Goal: Task Accomplishment & Management: Complete application form

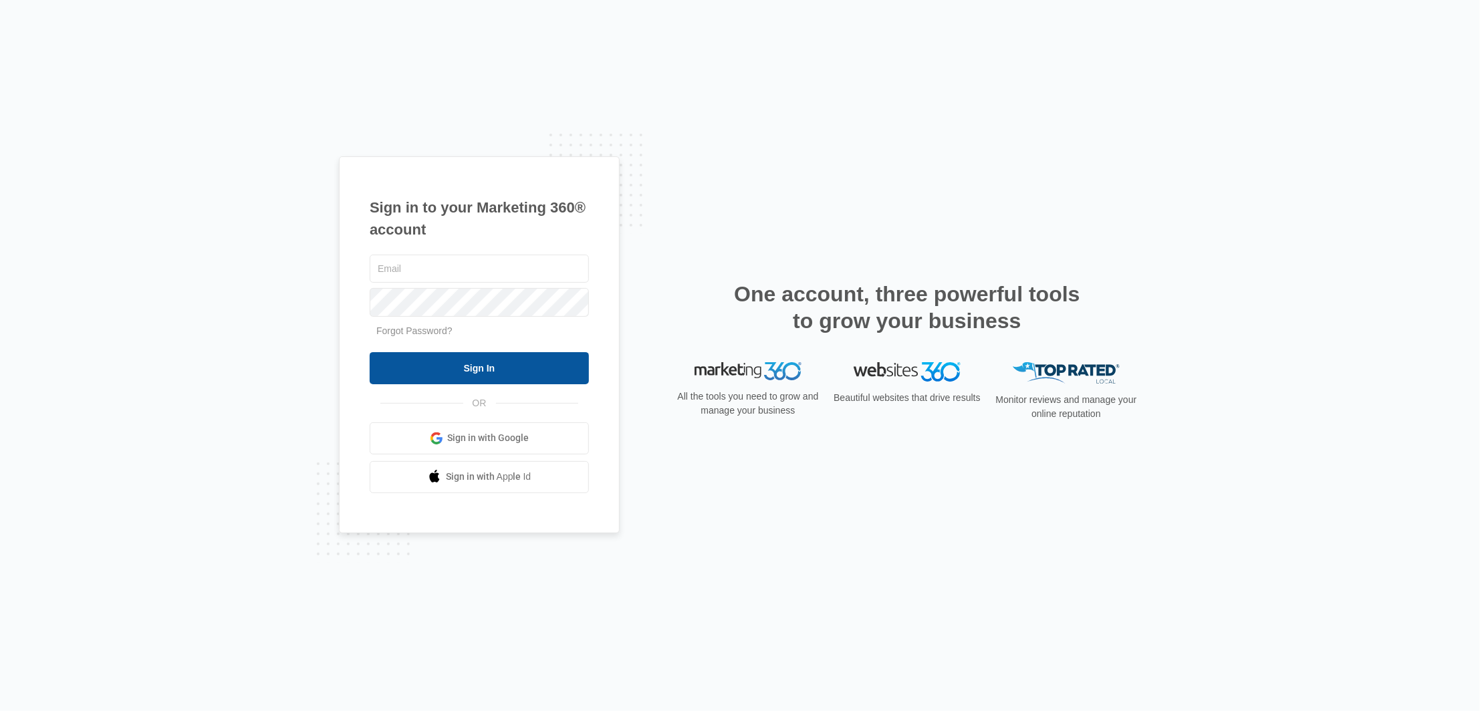
type input "[PERSON_NAME][EMAIL_ADDRESS][DOMAIN_NAME]"
click at [410, 370] on input "Sign In" at bounding box center [479, 368] width 219 height 32
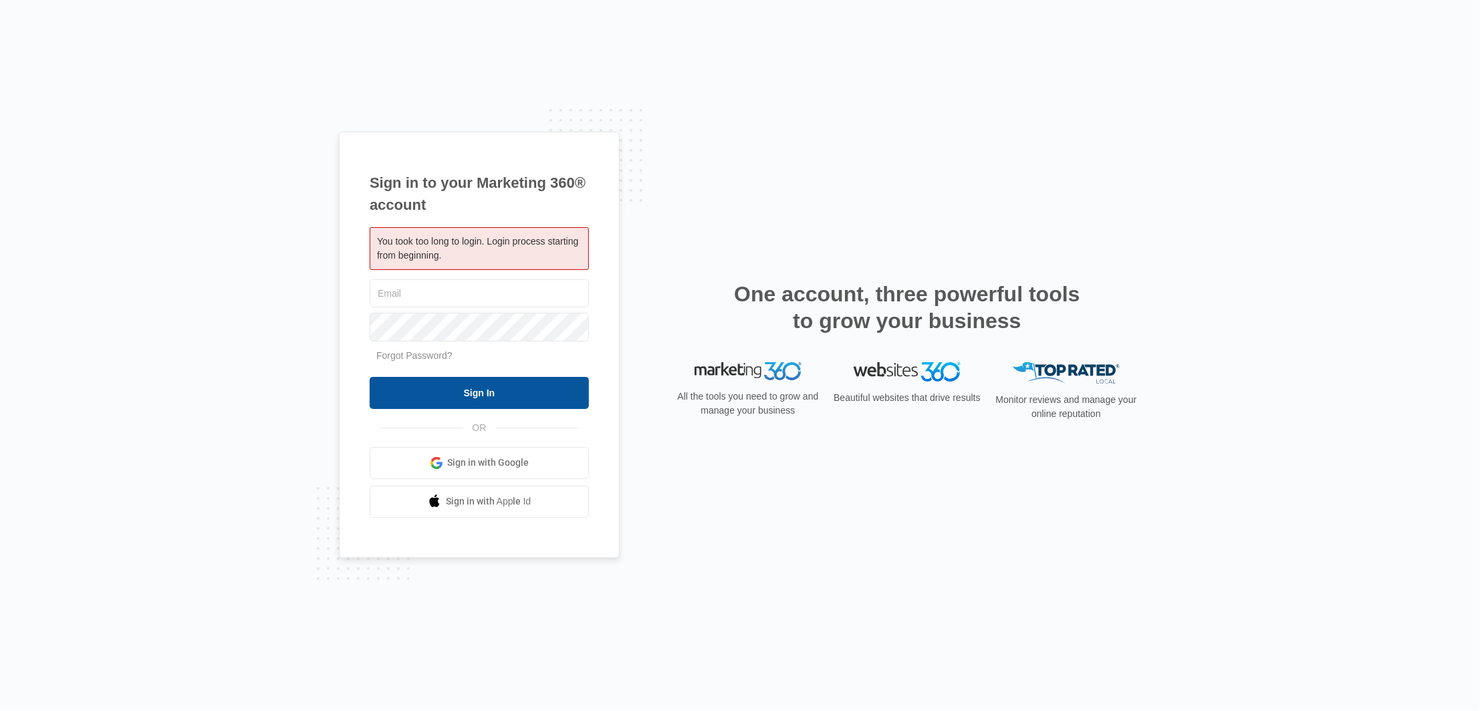
type input "[PERSON_NAME][EMAIL_ADDRESS][DOMAIN_NAME]"
click at [395, 393] on input "Sign In" at bounding box center [479, 393] width 219 height 32
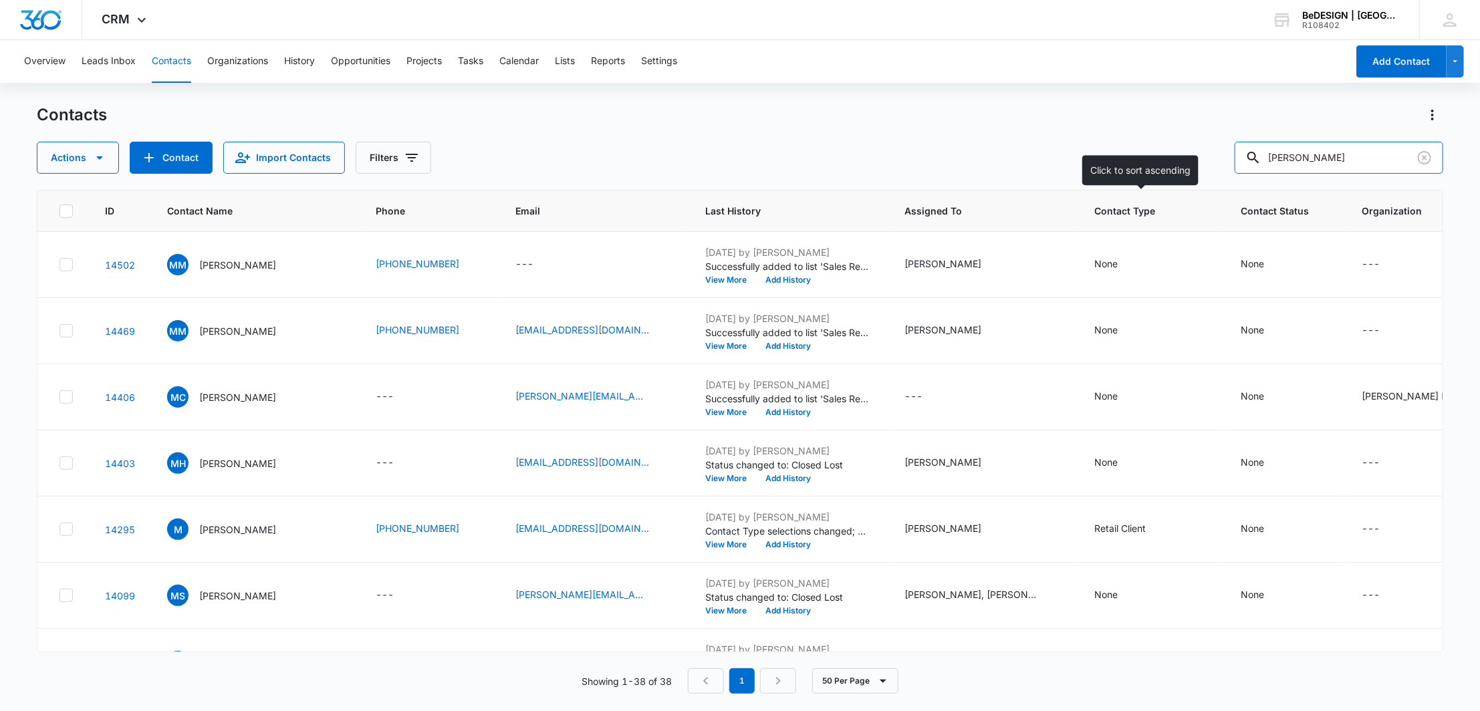
drag, startPoint x: 1376, startPoint y: 155, endPoint x: 1059, endPoint y: 213, distance: 322.8
click at [1059, 213] on div "Contacts Actions Contact Import Contacts Filters michelle ID Contact Name Phone…" at bounding box center [740, 407] width 1406 height 606
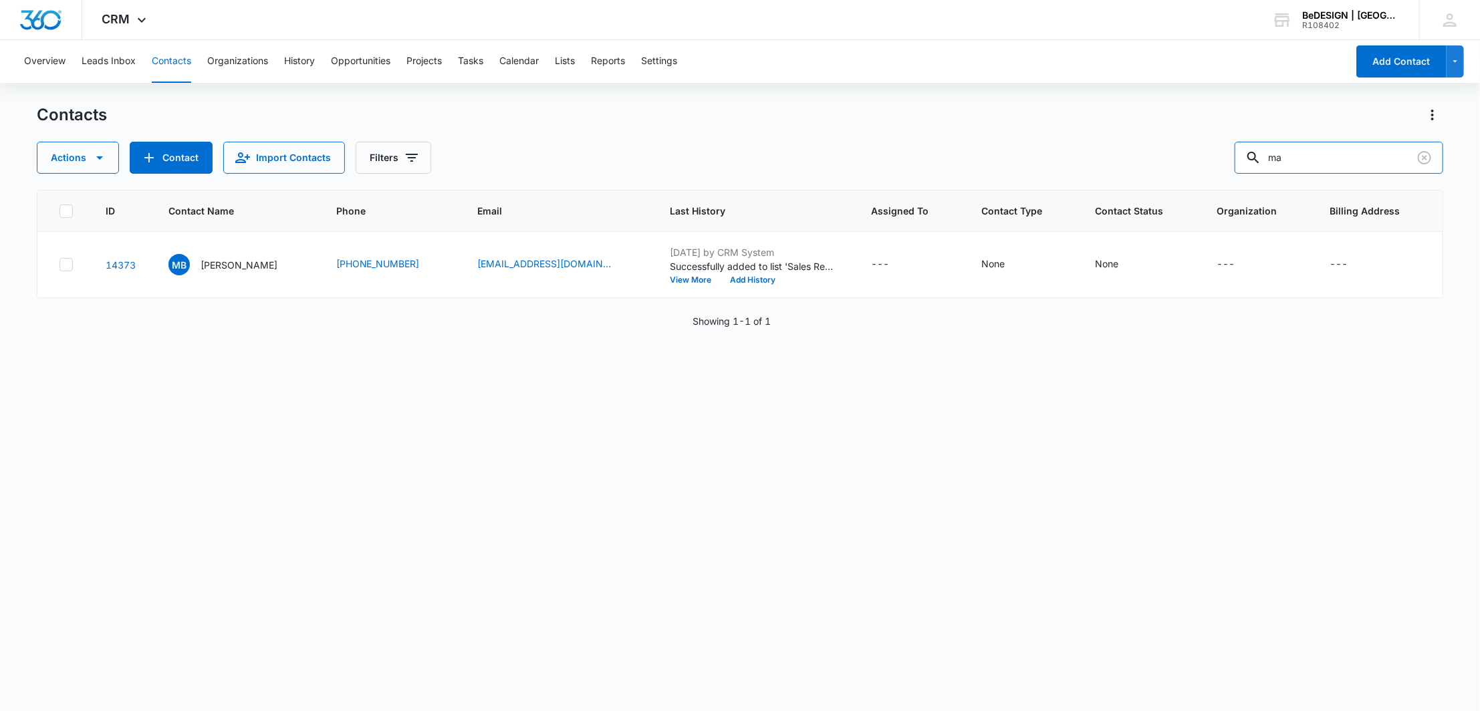
type input "m"
type input "reuben"
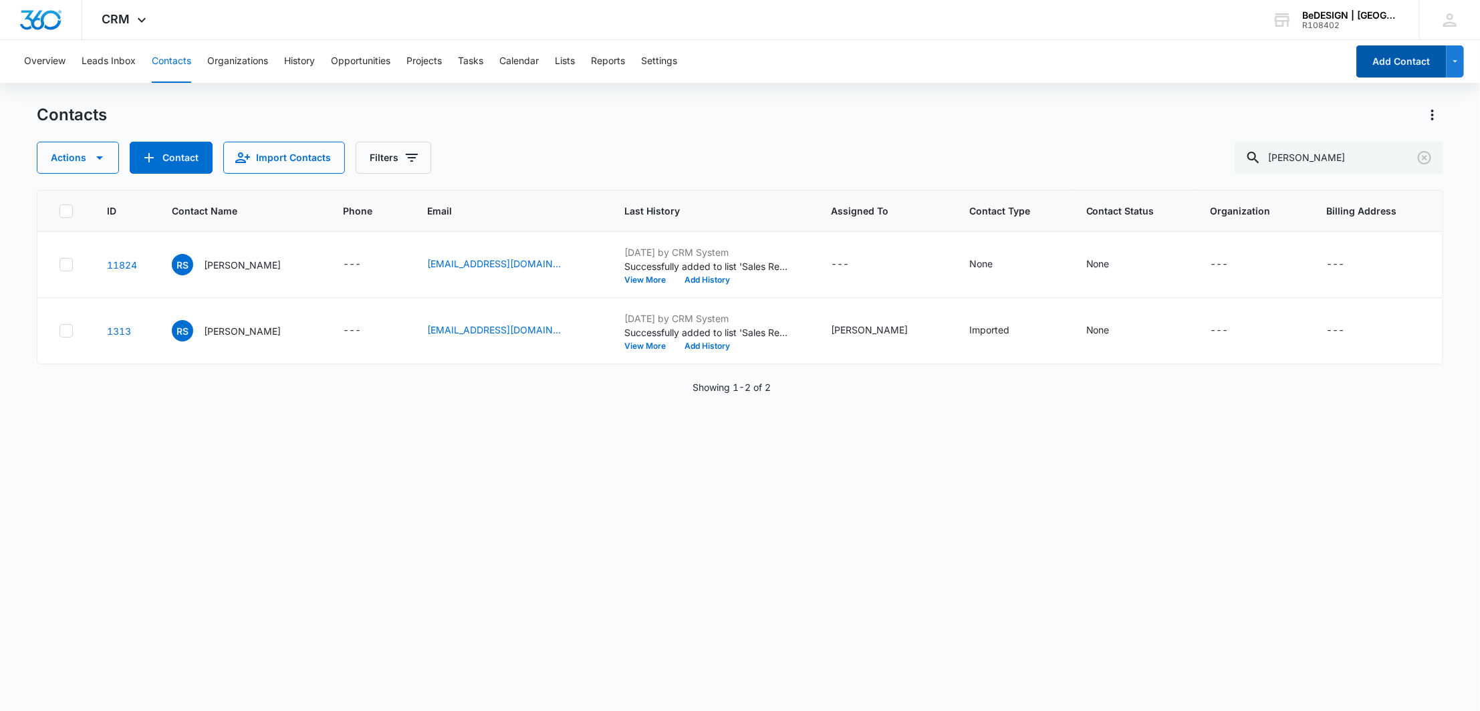
click at [1378, 58] on button "Add Contact" at bounding box center [1402, 61] width 90 height 32
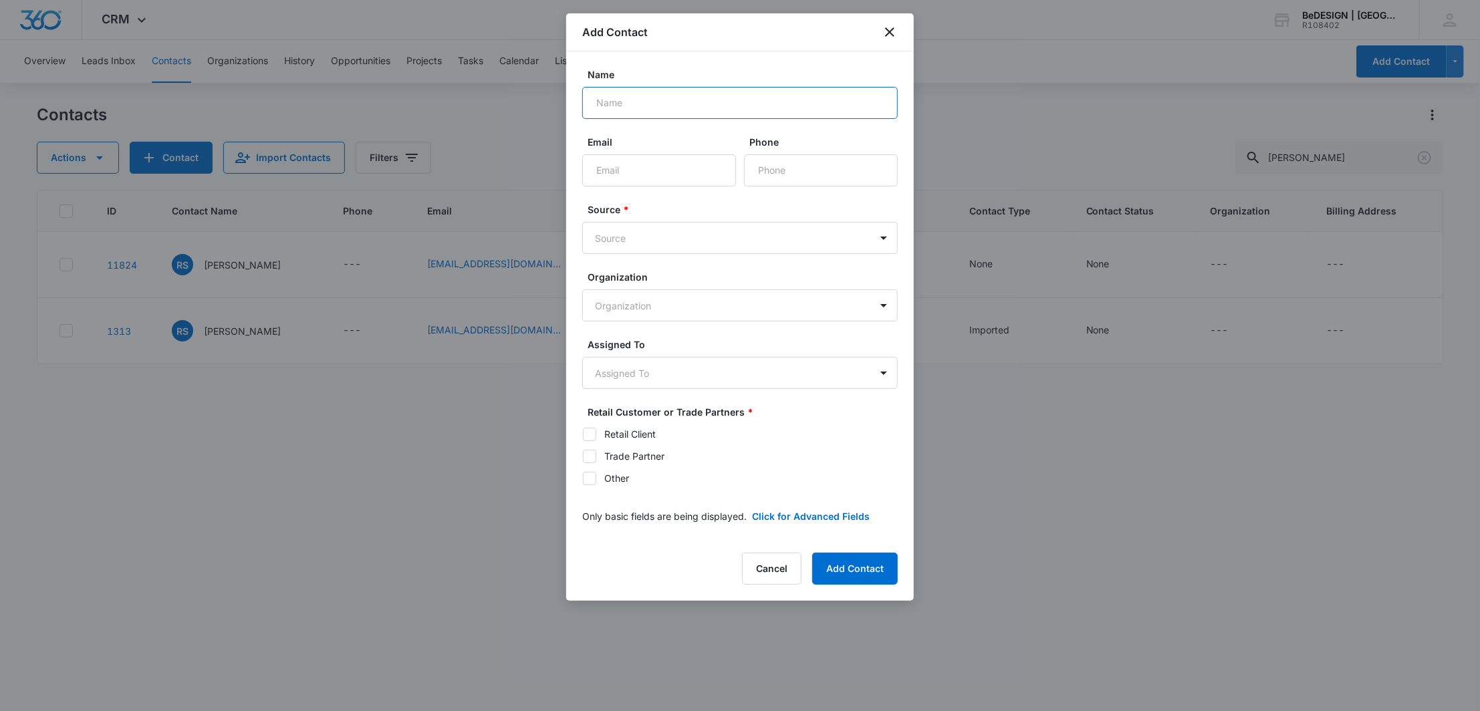
click at [774, 104] on input "Name" at bounding box center [740, 103] width 316 height 32
type input "Mallika Reuben"
click at [615, 164] on input "Email" at bounding box center [659, 170] width 154 height 32
paste input "mreuben2531@gmail.com"
type input "mreuben2531@gmail.com"
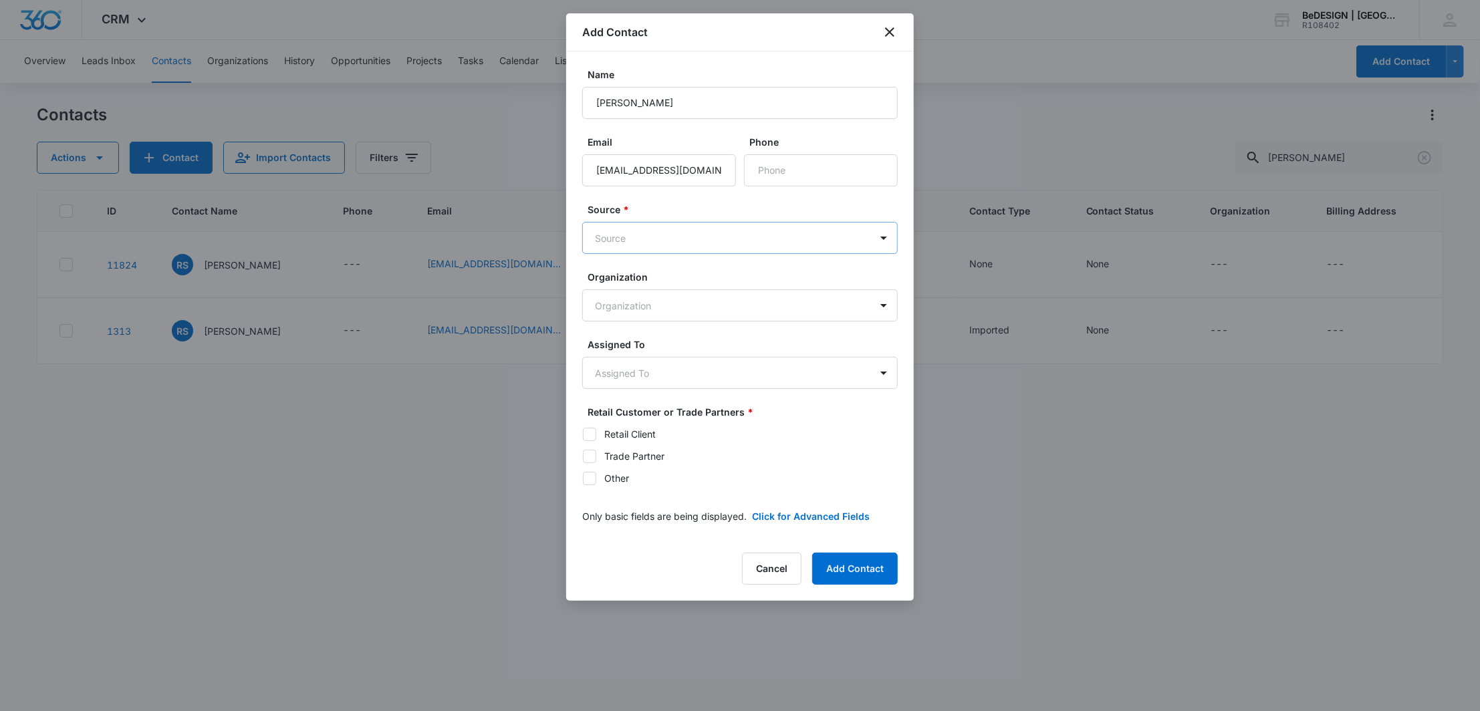
click at [617, 224] on body "CRM Apps Reputation Websites Forms CRM Email Social Payments POS Content Ads In…" at bounding box center [740, 355] width 1480 height 711
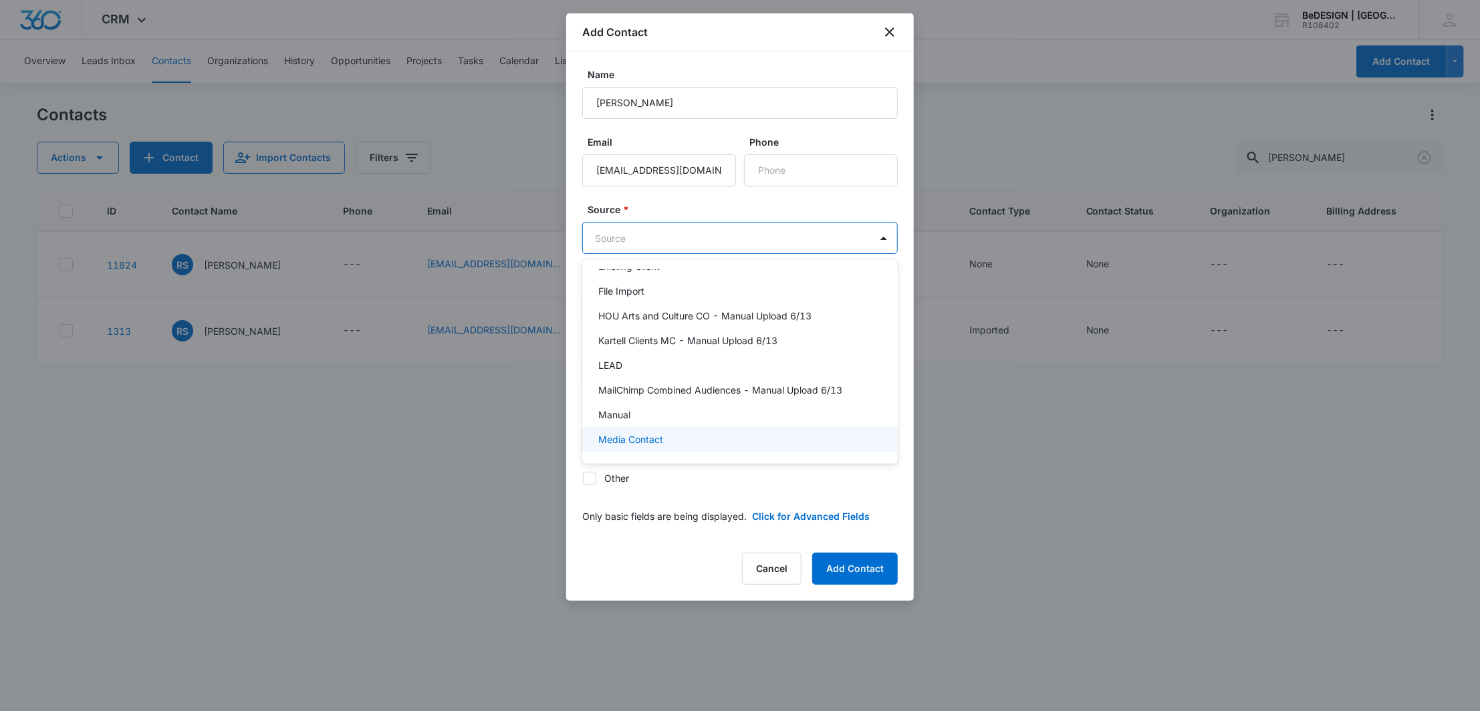
scroll to position [191, 0]
click at [667, 359] on div "LEAD" at bounding box center [738, 366] width 281 height 14
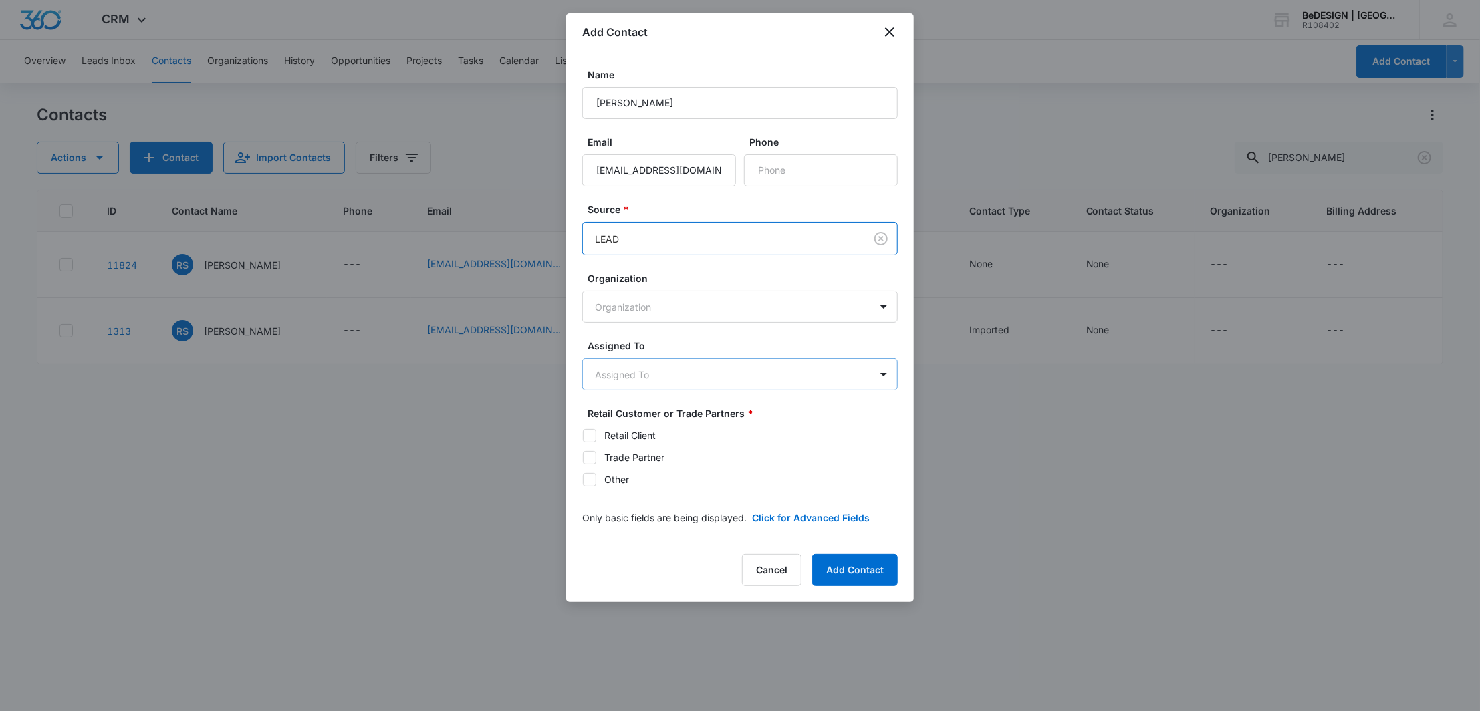
click at [663, 362] on body "CRM Apps Reputation Websites Forms CRM Email Social Payments POS Content Ads In…" at bounding box center [740, 355] width 1480 height 711
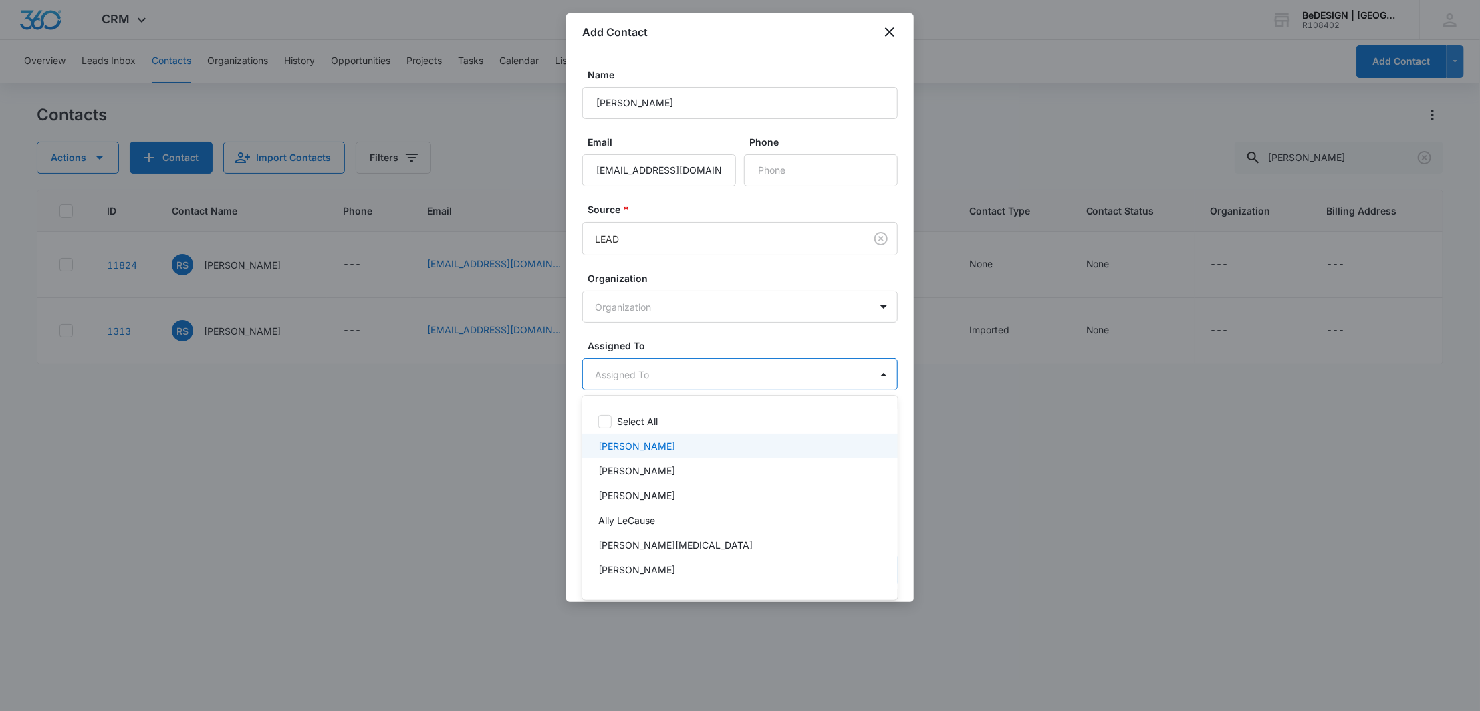
click at [651, 447] on p "Lydia Meeks" at bounding box center [636, 446] width 77 height 14
click at [682, 337] on div at bounding box center [740, 355] width 1480 height 711
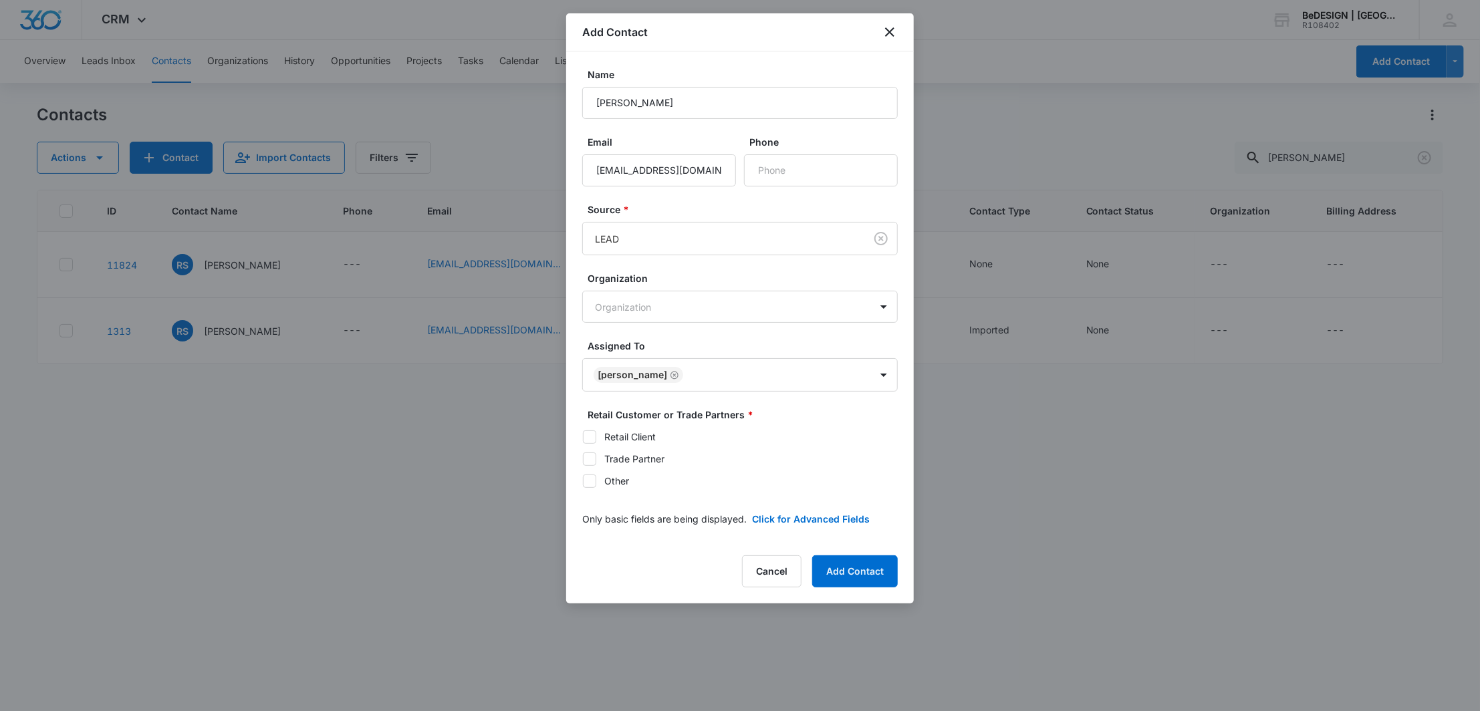
click at [611, 436] on div "Retail Client" at bounding box center [630, 437] width 51 height 14
click at [583, 437] on input "Retail Client" at bounding box center [582, 437] width 1 height 1
checkbox input "true"
click at [818, 568] on button "Add Contact" at bounding box center [855, 572] width 86 height 32
